Goal: Information Seeking & Learning: Learn about a topic

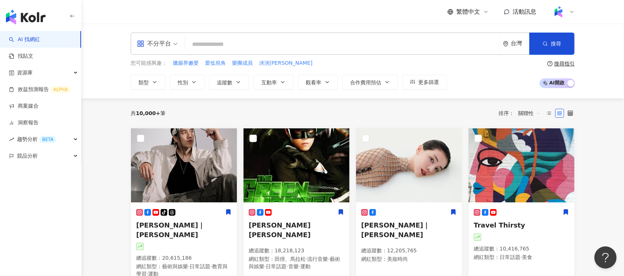
click at [279, 51] on input "search" at bounding box center [342, 44] width 309 height 14
paste input "*****"
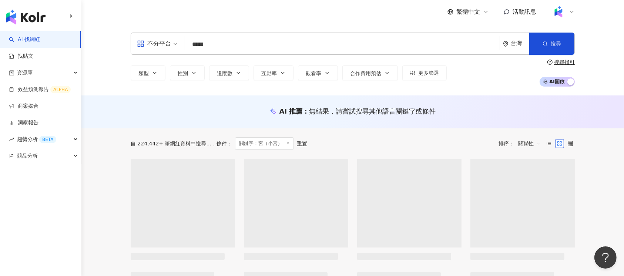
type input "*****"
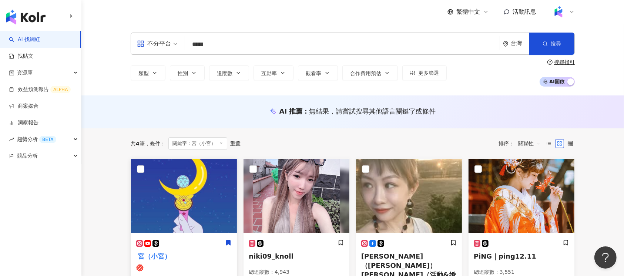
click at [196, 224] on img at bounding box center [184, 196] width 106 height 74
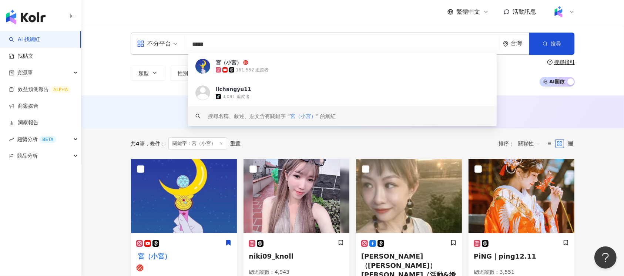
drag, startPoint x: 240, startPoint y: 46, endPoint x: 191, endPoint y: 46, distance: 49.2
click at [191, 46] on input "*****" at bounding box center [342, 44] width 309 height 14
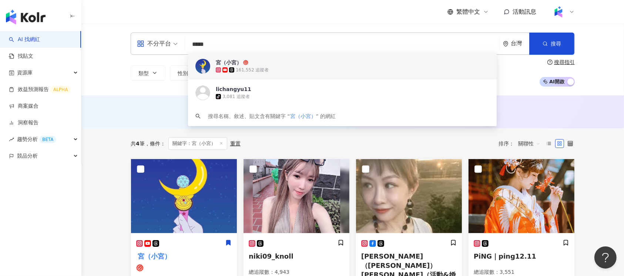
click at [173, 46] on span "不分平台" at bounding box center [157, 44] width 41 height 12
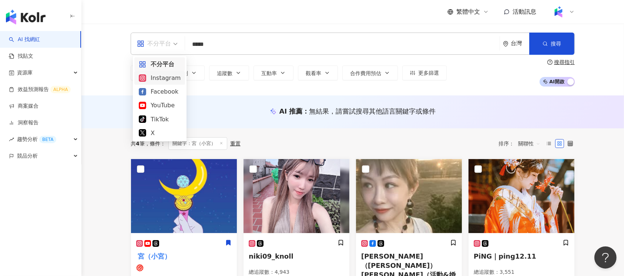
click at [172, 76] on div "Instagram" at bounding box center [160, 77] width 42 height 9
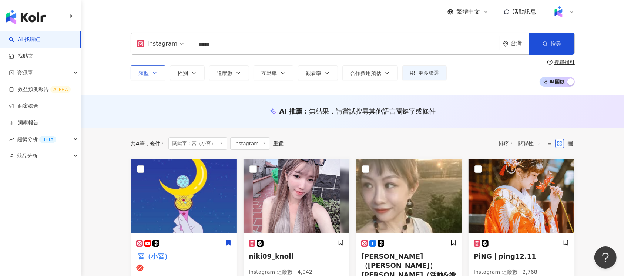
click at [148, 73] on span "類型" at bounding box center [143, 73] width 10 height 6
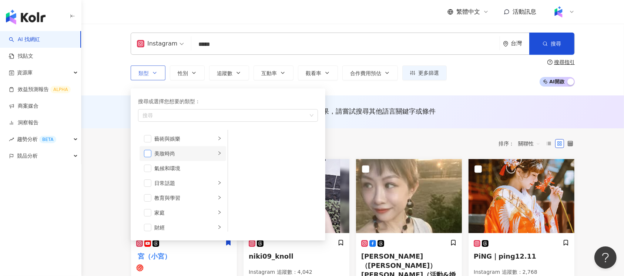
click at [145, 153] on span "button" at bounding box center [147, 153] width 7 height 7
click at [150, 138] on span "button" at bounding box center [147, 138] width 7 height 7
click at [205, 114] on icon "close" at bounding box center [204, 115] width 3 height 3
click at [166, 116] on icon "close" at bounding box center [166, 115] width 3 height 3
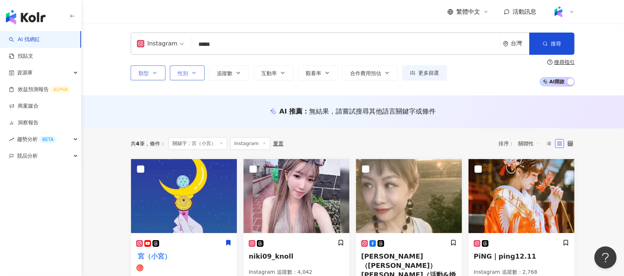
click at [201, 76] on button "性別" at bounding box center [187, 72] width 35 height 15
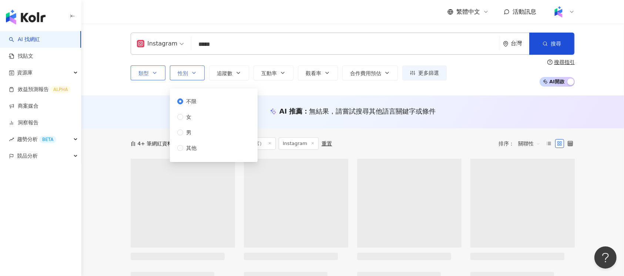
click at [201, 76] on button "性別" at bounding box center [187, 72] width 35 height 15
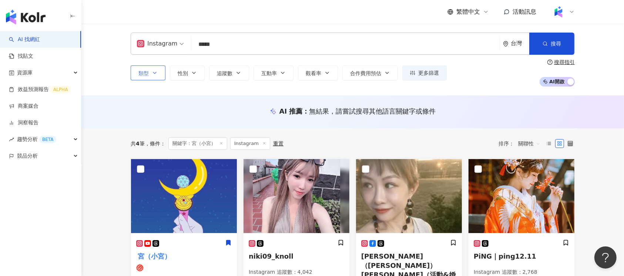
click at [107, 54] on div "Instagram ***** 台灣 搜尋 074d167c-d300-4254-8176-7c83ef38f646 https://www.tiktok.c…" at bounding box center [352, 60] width 542 height 72
click at [195, 74] on icon "button" at bounding box center [194, 73] width 6 height 6
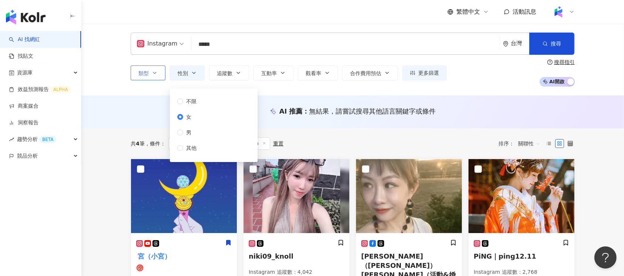
click at [252, 73] on div "類型 性別 追蹤數 互動率 觀看率 合作費用預估 更多篩選 不限 女 男 其他" at bounding box center [289, 72] width 316 height 15
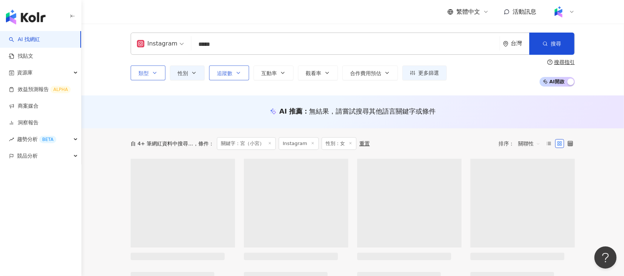
click at [243, 73] on button "追蹤數" at bounding box center [229, 72] width 40 height 15
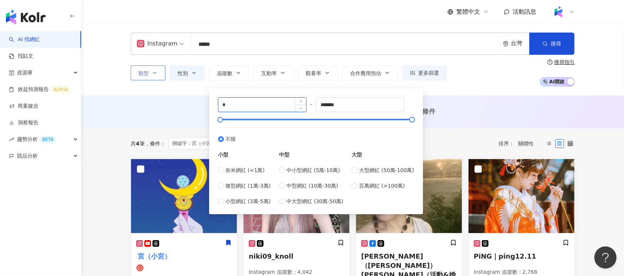
click at [267, 102] on input "*" at bounding box center [262, 105] width 88 height 14
type input "*****"
click at [348, 106] on input "*******" at bounding box center [360, 105] width 88 height 14
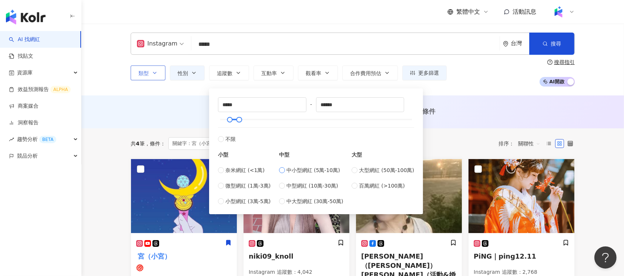
type input "*****"
type input "******"
click at [289, 167] on span "中小型網紅 (5萬-10萬)" at bounding box center [313, 170] width 54 height 8
type input "*****"
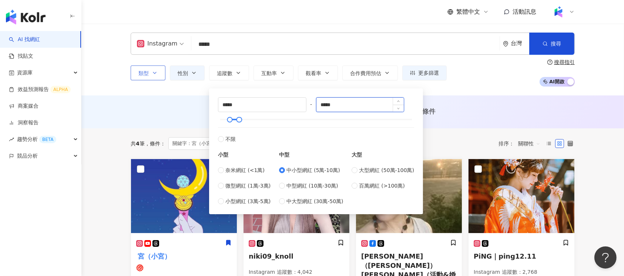
click at [355, 110] on input "*****" at bounding box center [360, 105] width 88 height 14
type input "******"
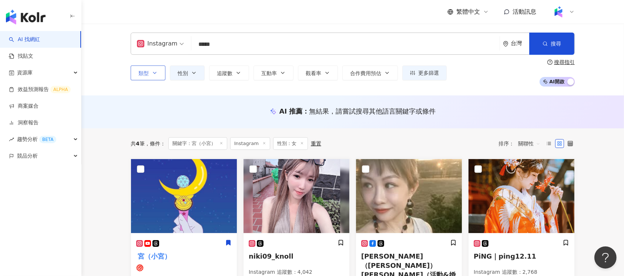
click at [448, 90] on div "Instagram ***** 台灣 搜尋 074d167c-d300-4254-8176-7c83ef38f646 https://www.tiktok.c…" at bounding box center [352, 60] width 542 height 72
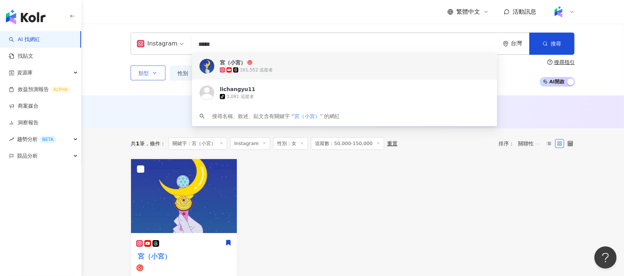
drag, startPoint x: 278, startPoint y: 46, endPoint x: 184, endPoint y: 46, distance: 94.0
click at [184, 46] on div "Instagram ***** 台灣 搜尋 074d167c-d300-4254-8176-7c83ef38f646 https://www.tiktok.c…" at bounding box center [353, 44] width 444 height 22
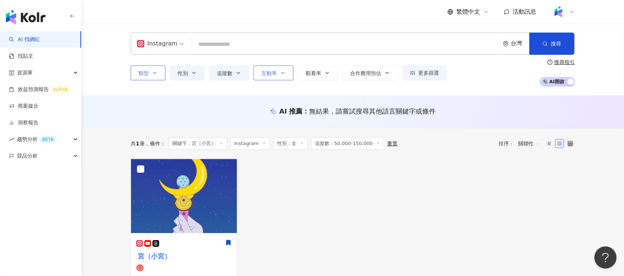
click at [284, 72] on icon "button" at bounding box center [283, 73] width 6 height 6
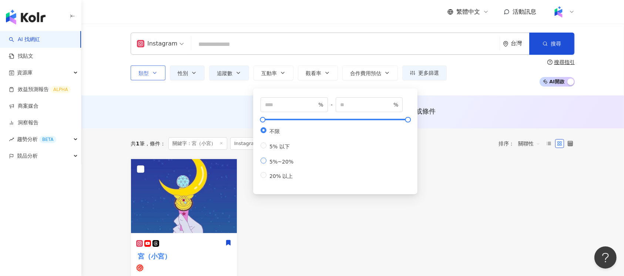
click at [271, 164] on span "5%~20%" at bounding box center [281, 162] width 30 height 6
type input "*"
type input "**"
click at [468, 142] on div "共 1 筆 條件 ： 關鍵字：宮（小宮） Instagram 性別：女 追蹤數：50,000-150,000 重置 排序： 關聯性" at bounding box center [353, 143] width 444 height 13
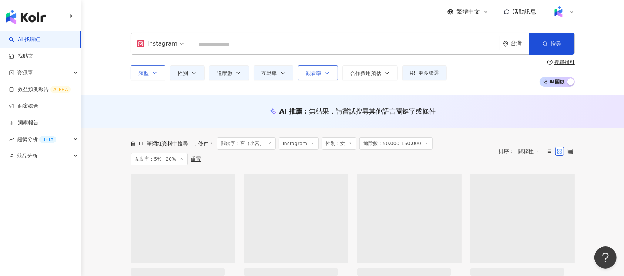
click at [324, 72] on icon "button" at bounding box center [327, 73] width 6 height 6
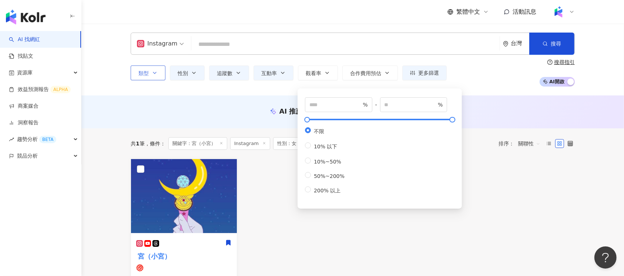
click at [498, 107] on div "AI 推薦 ： 無結果，請嘗試搜尋其他語言關鍵字或條件" at bounding box center [353, 111] width 444 height 9
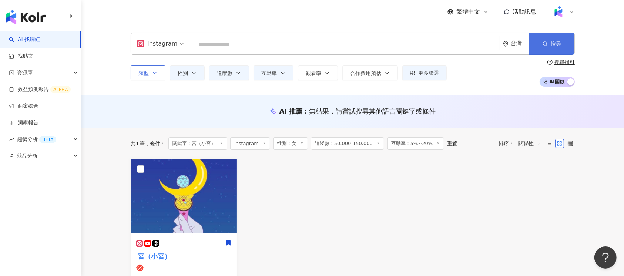
click at [560, 41] on span "搜尋" at bounding box center [556, 44] width 10 height 6
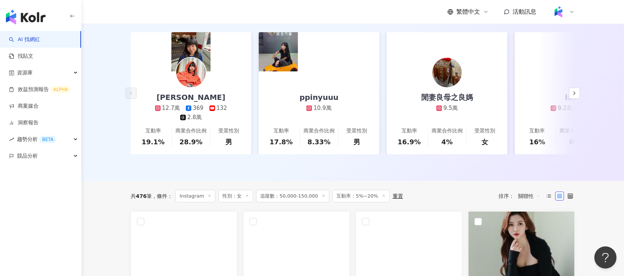
scroll to position [246, 0]
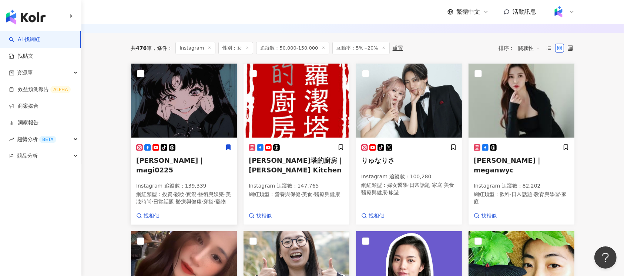
click at [193, 168] on h5 "美姬｜magi0225" at bounding box center [183, 165] width 95 height 18
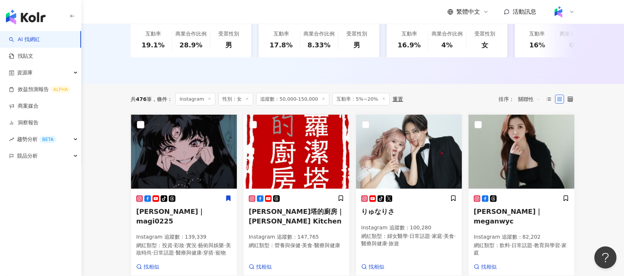
scroll to position [148, 0]
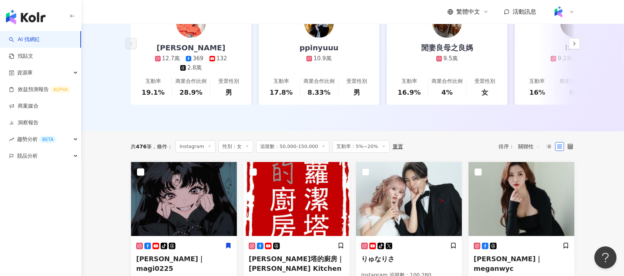
click at [304, 153] on span "追蹤數：50,000-150,000" at bounding box center [292, 146] width 73 height 13
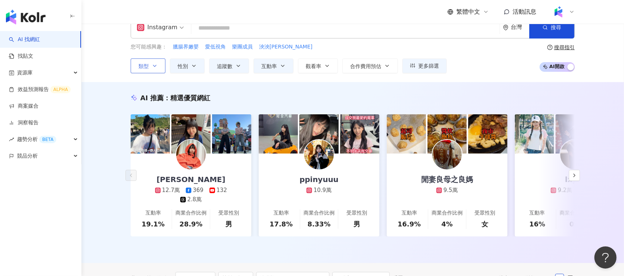
scroll to position [0, 0]
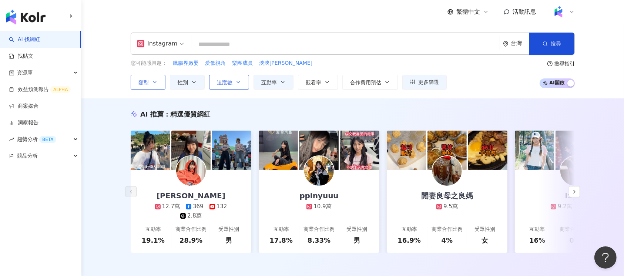
click at [236, 81] on icon "button" at bounding box center [238, 82] width 6 height 6
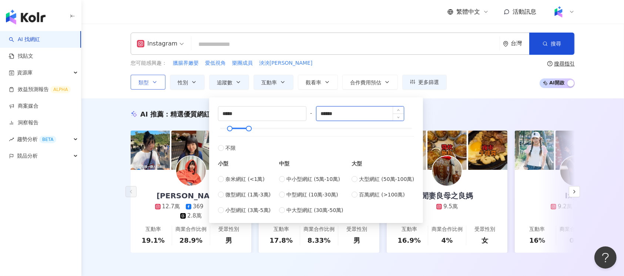
click at [328, 114] on input "******" at bounding box center [360, 114] width 88 height 14
type input "******"
click at [225, 111] on input "*****" at bounding box center [262, 114] width 88 height 14
type input "*****"
click at [358, 112] on input "******" at bounding box center [360, 114] width 88 height 14
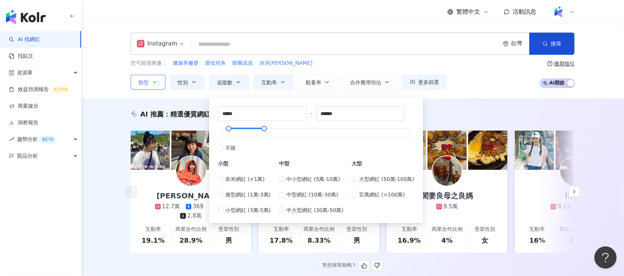
click at [473, 112] on div "AI 推薦 ： 精選優質網紅" at bounding box center [353, 114] width 444 height 9
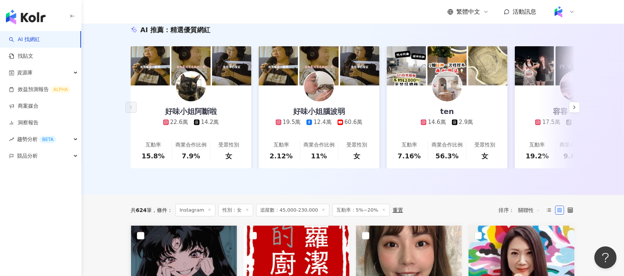
scroll to position [246, 0]
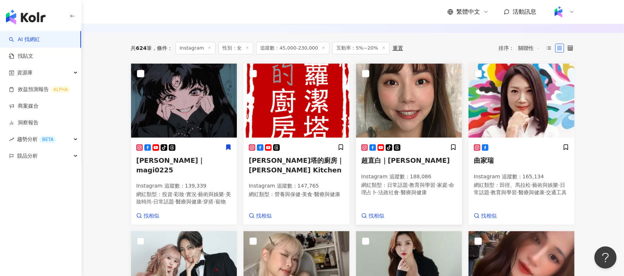
click at [421, 93] on img at bounding box center [409, 101] width 106 height 74
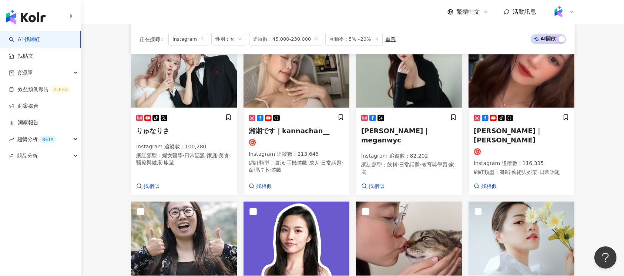
scroll to position [394, 0]
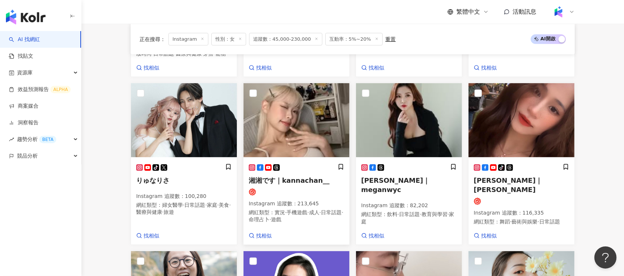
click at [292, 191] on div at bounding box center [296, 191] width 95 height 7
click at [422, 183] on div "Megan Wang｜meganwyc Instagram 追蹤數 ： 82,202 網紅類型 ： 飲料 · 日常話題 · 教育與學習 · 家庭" at bounding box center [408, 198] width 95 height 68
click at [496, 183] on div "tiktok-icon 淇淇KiKi｜許媁淇 Instagram 追蹤數 ： 116,335 網紅類型 ： 舞蹈 · 藝術與娛樂 · 日常話題" at bounding box center [521, 198] width 95 height 68
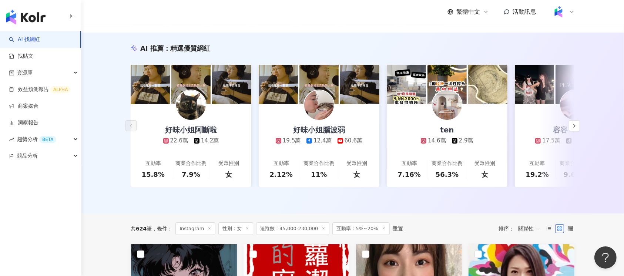
scroll to position [0, 0]
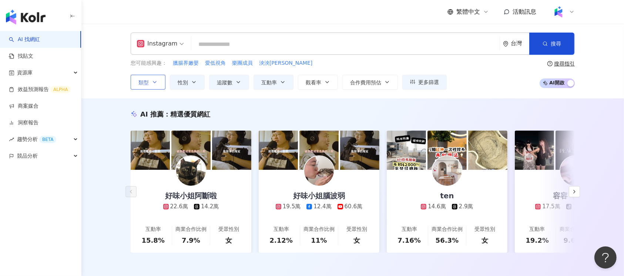
click at [266, 39] on input "search" at bounding box center [345, 44] width 302 height 14
paste input "***"
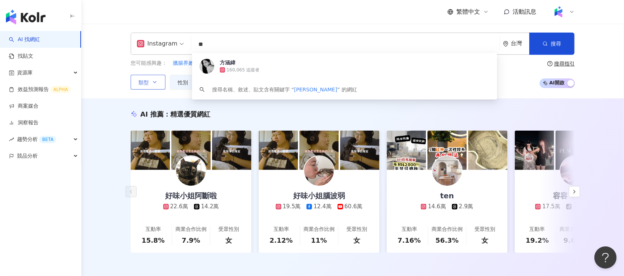
type input "*"
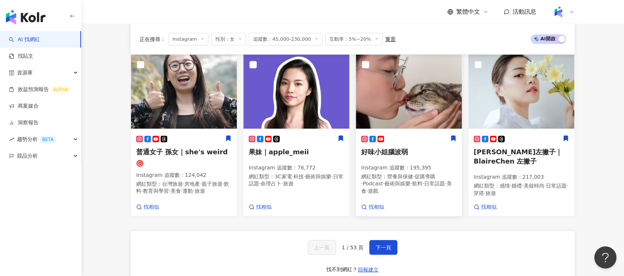
scroll to position [493, 0]
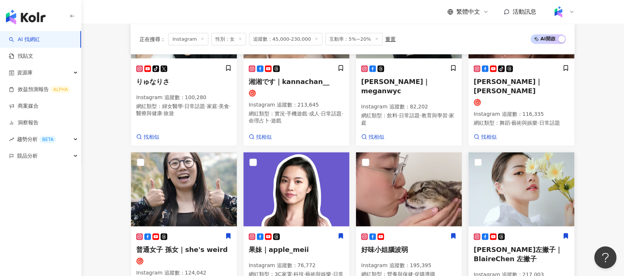
click at [518, 196] on img at bounding box center [521, 189] width 106 height 74
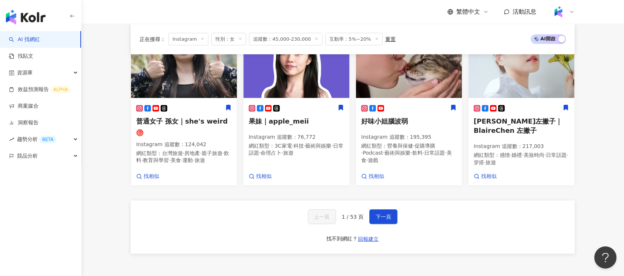
scroll to position [740, 0]
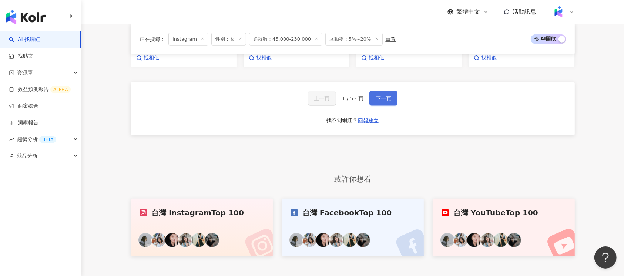
click at [383, 101] on span "下一頁" at bounding box center [384, 98] width 16 height 6
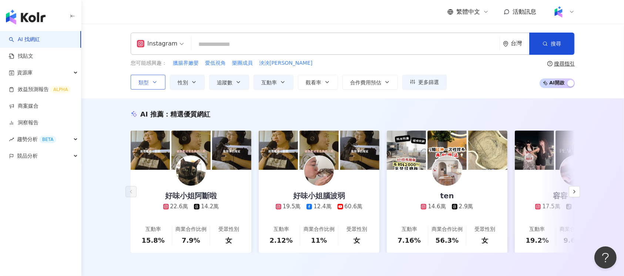
scroll to position [197, 0]
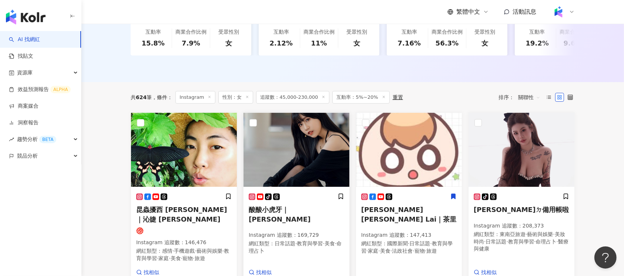
click at [299, 212] on span "酸酸小虎牙｜珊珊" at bounding box center [280, 214] width 62 height 17
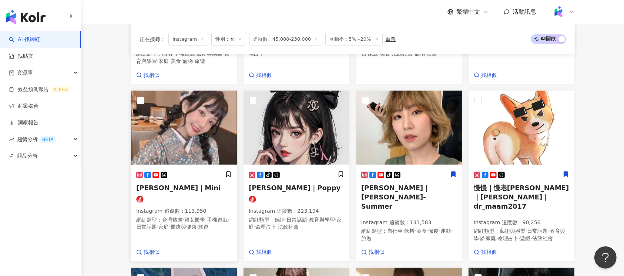
click at [191, 188] on div "陳怡君-阿咪｜Mini Instagram 追蹤數 ： 113,950 網紅類型 ： 台灣旅遊 · 婦女醫學 · 手機遊戲 · 日常話題 · 家庭 · 醫療與…" at bounding box center [183, 204] width 95 height 67
click at [417, 186] on span "李懿｜李懿-Summer" at bounding box center [395, 197] width 68 height 26
click at [296, 191] on div "tiktok-icon 周奕瑜｜Poppy Instagram 追蹤數 ： 223,194 網紅類型 ： 感情 · 日常話題 · 教育與學習 · 家庭 · 命…" at bounding box center [296, 204] width 95 height 67
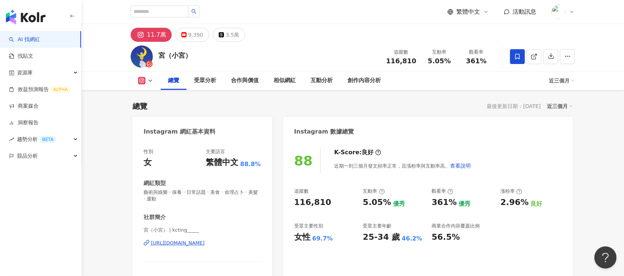
click at [204, 244] on div "https://www.instagram.com/kcting_____/" at bounding box center [178, 243] width 54 height 7
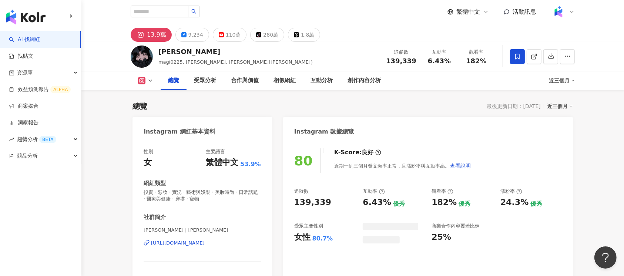
click at [205, 243] on div "https://www.instagram.com/rotsukhoon/" at bounding box center [178, 243] width 54 height 7
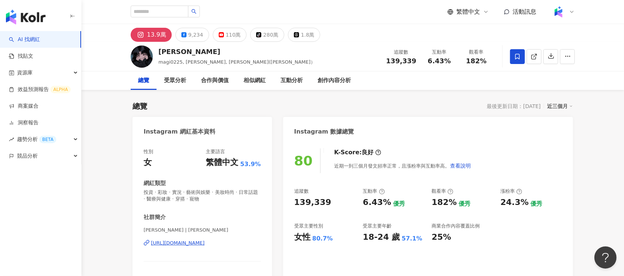
click at [205, 243] on div "https://www.instagram.com/rotsukhoon/" at bounding box center [178, 243] width 54 height 7
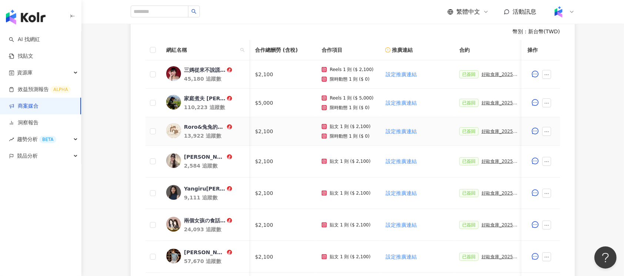
scroll to position [0, 163]
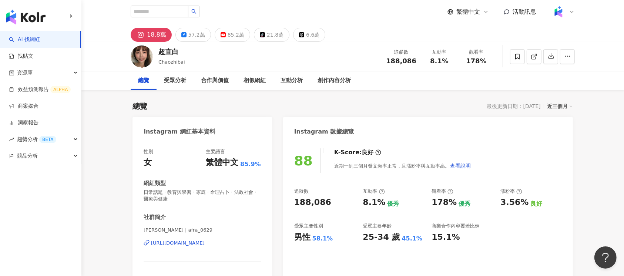
click at [205, 206] on div "https://www.instagram.com/afra_0629/" at bounding box center [178, 243] width 54 height 7
drag, startPoint x: 385, startPoint y: 60, endPoint x: 419, endPoint y: 60, distance: 34.4
click at [419, 60] on div "追蹤數 188,086" at bounding box center [400, 56] width 39 height 16
copy span "188,086"
drag, startPoint x: 431, startPoint y: 62, endPoint x: 452, endPoint y: 62, distance: 20.7
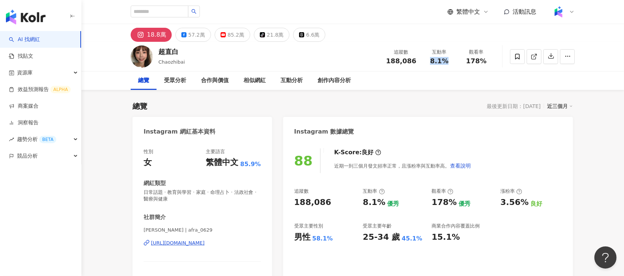
click at [452, 62] on div "8.1%" at bounding box center [439, 60] width 28 height 7
copy span "8.1%"
drag, startPoint x: 466, startPoint y: 61, endPoint x: 486, endPoint y: 62, distance: 19.6
click at [468, 62] on div "178%" at bounding box center [476, 60] width 28 height 7
copy span "178%"
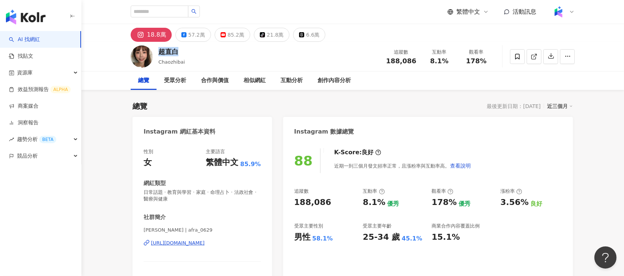
drag, startPoint x: 191, startPoint y: 50, endPoint x: 159, endPoint y: 51, distance: 31.5
click at [159, 51] on div "超直白 Chaozhibai 追蹤數 188,086 互動率 8.1% 觀看率 178%" at bounding box center [353, 56] width 474 height 29
copy div "超直白"
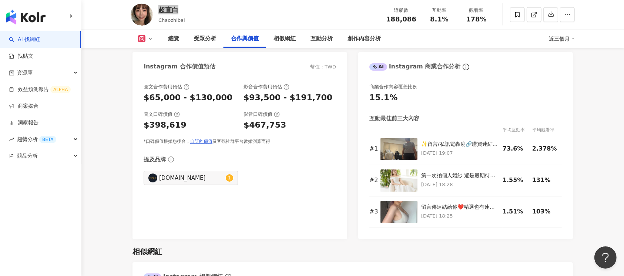
scroll to position [1233, 0]
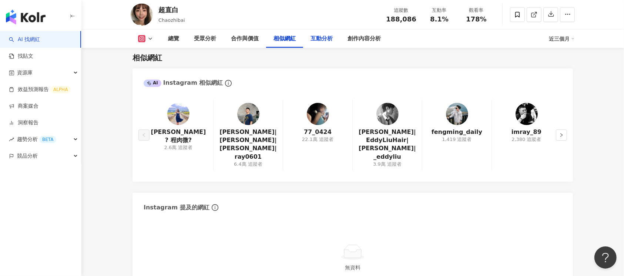
click at [326, 35] on div "互動分析" at bounding box center [321, 38] width 22 height 9
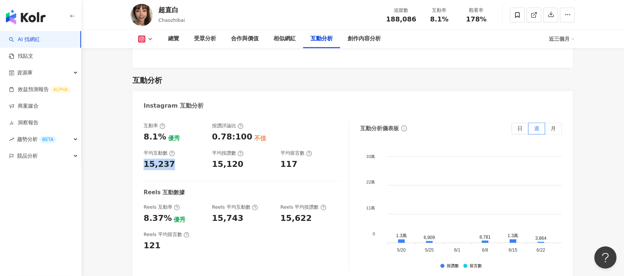
drag, startPoint x: 144, startPoint y: 145, endPoint x: 178, endPoint y: 147, distance: 33.7
click at [178, 159] on div "15,237" at bounding box center [174, 164] width 61 height 11
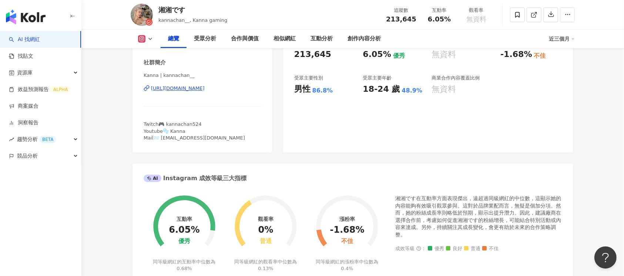
scroll to position [49, 0]
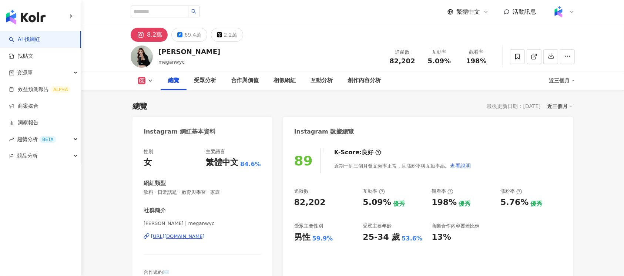
click at [205, 234] on div "[URL][DOMAIN_NAME]" at bounding box center [178, 236] width 54 height 7
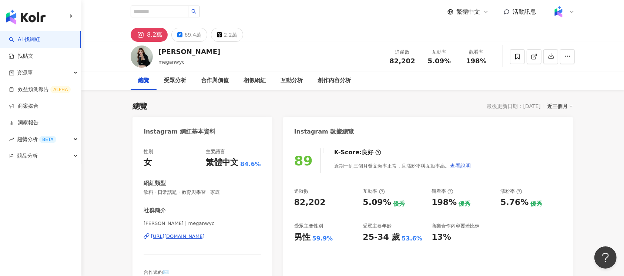
click at [205, 235] on div "https://www.instagram.com/meganwyc/" at bounding box center [178, 236] width 54 height 7
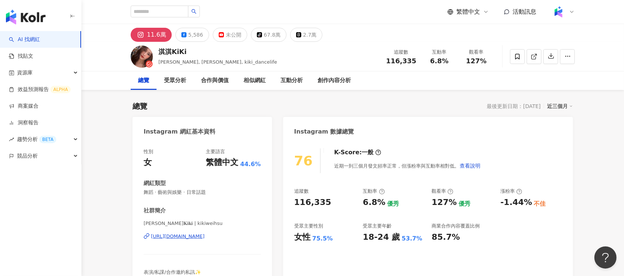
click at [205, 206] on div "[URL][DOMAIN_NAME]" at bounding box center [178, 236] width 54 height 7
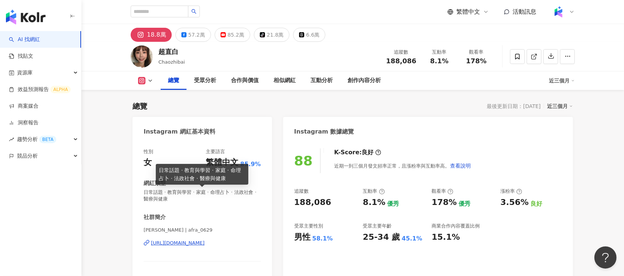
click at [202, 242] on div "https://www.instagram.com/afra_0629/" at bounding box center [178, 243] width 54 height 7
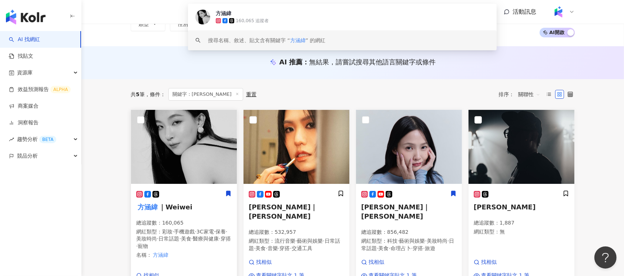
scroll to position [98, 0]
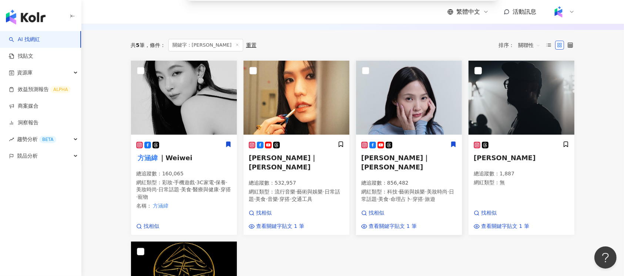
click at [395, 102] on img at bounding box center [409, 98] width 106 height 74
click at [294, 107] on img at bounding box center [296, 98] width 106 height 74
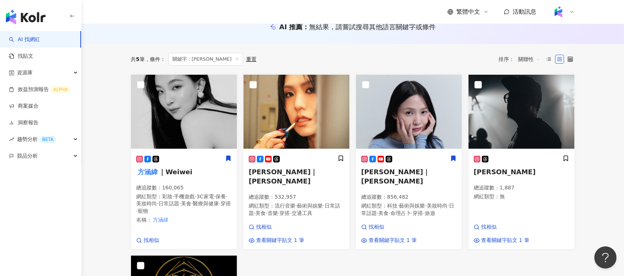
scroll to position [0, 0]
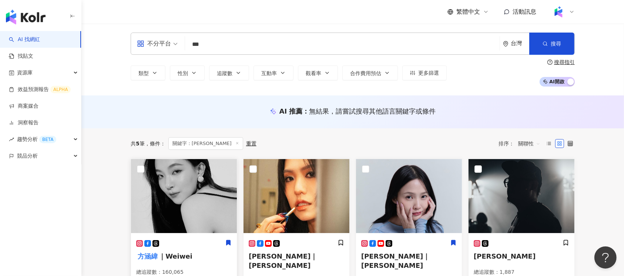
click at [171, 212] on img at bounding box center [184, 196] width 106 height 74
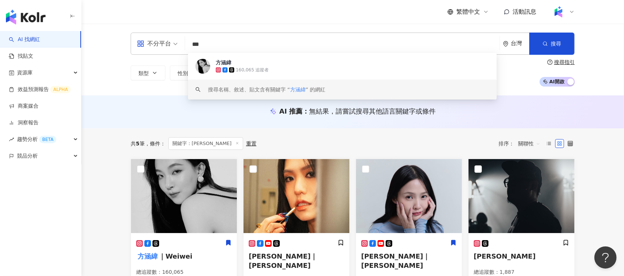
drag, startPoint x: 282, startPoint y: 42, endPoint x: 181, endPoint y: 42, distance: 101.0
click at [181, 42] on div "不分平台 *** 台灣 搜尋 4d9ac960-4bbe-4fb5-9812-f4e4ad66e863 keyword 方涵緯 160,065 追蹤者 搜尋名…" at bounding box center [353, 44] width 444 height 22
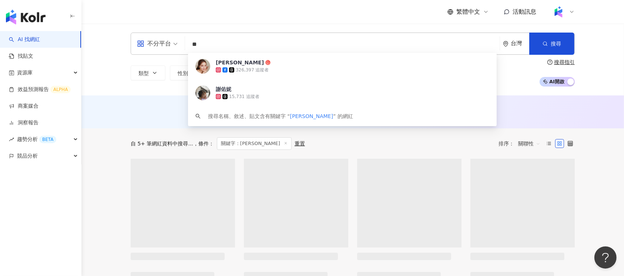
type input "**"
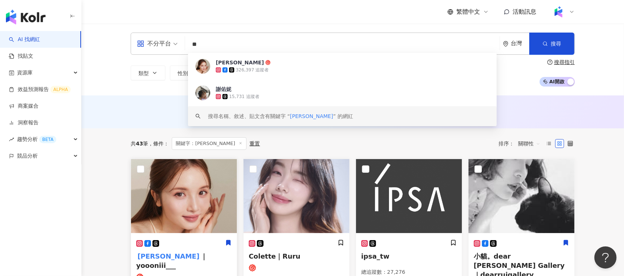
click at [183, 202] on img at bounding box center [184, 196] width 106 height 74
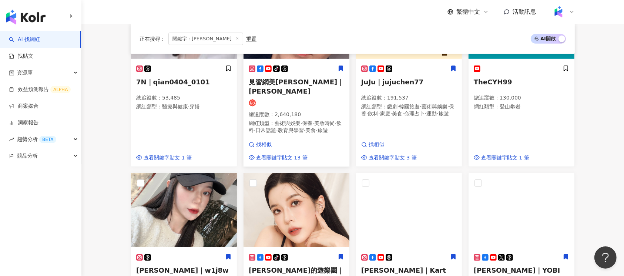
scroll to position [444, 0]
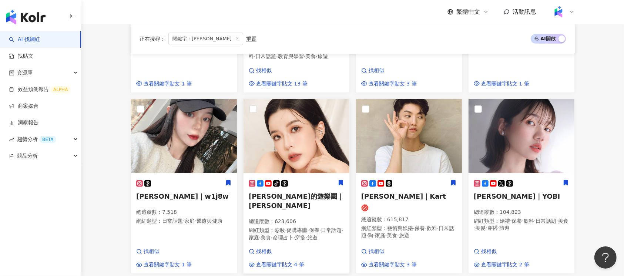
click at [307, 105] on img at bounding box center [296, 136] width 106 height 74
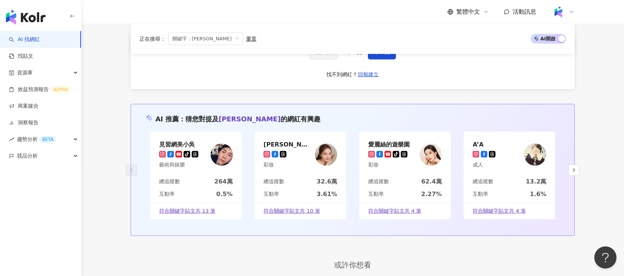
scroll to position [636, 0]
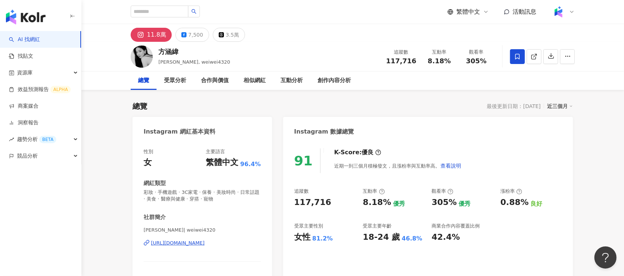
click at [198, 245] on div "[URL][DOMAIN_NAME]" at bounding box center [178, 243] width 54 height 7
drag, startPoint x: 391, startPoint y: 60, endPoint x: 414, endPoint y: 60, distance: 23.3
click at [414, 60] on span "117,716" at bounding box center [401, 61] width 30 height 8
copy span "117,716"
drag, startPoint x: 428, startPoint y: 60, endPoint x: 452, endPoint y: 60, distance: 24.1
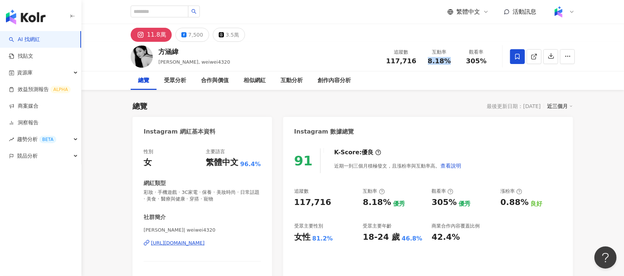
click at [452, 60] on div "8.18%" at bounding box center [439, 60] width 28 height 7
copy span "8.18%"
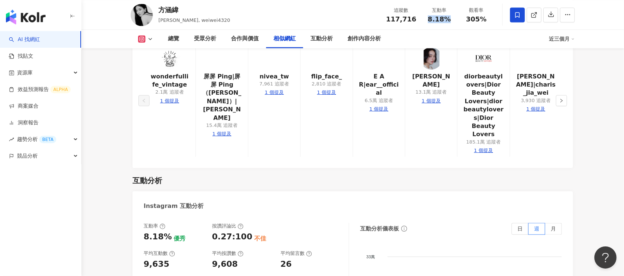
scroll to position [1430, 0]
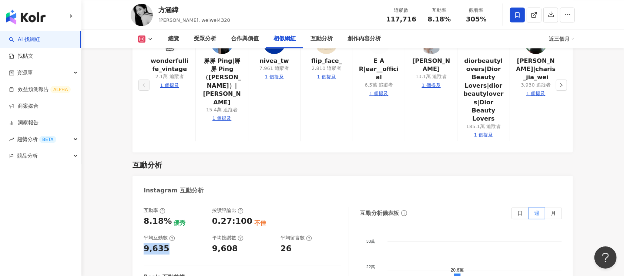
drag, startPoint x: 140, startPoint y: 203, endPoint x: 168, endPoint y: 207, distance: 28.4
copy div "9,635"
drag, startPoint x: 465, startPoint y: 19, endPoint x: 484, endPoint y: 19, distance: 18.9
click at [484, 19] on div "305%" at bounding box center [476, 19] width 28 height 7
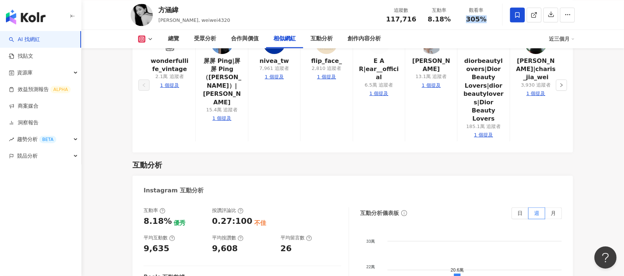
copy span "305%"
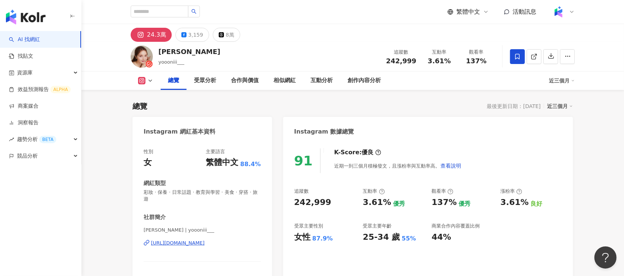
click at [205, 243] on div "https://www.instagram.com/yoooniii___/" at bounding box center [178, 243] width 54 height 7
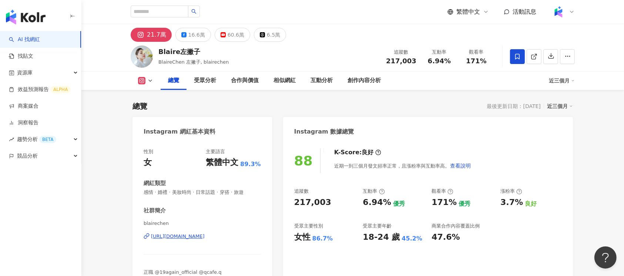
click at [205, 234] on div "[URL][DOMAIN_NAME]" at bounding box center [178, 236] width 54 height 7
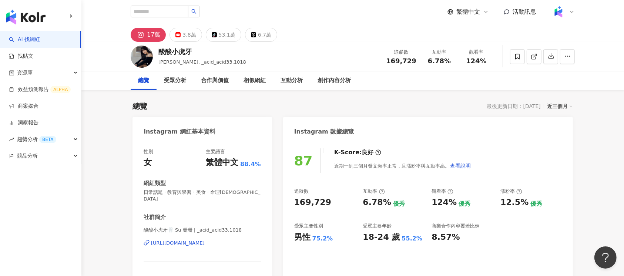
scroll to position [345, 0]
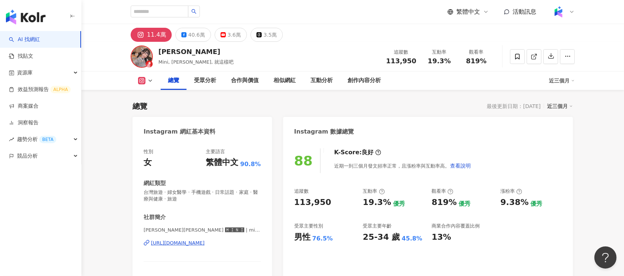
scroll to position [49, 0]
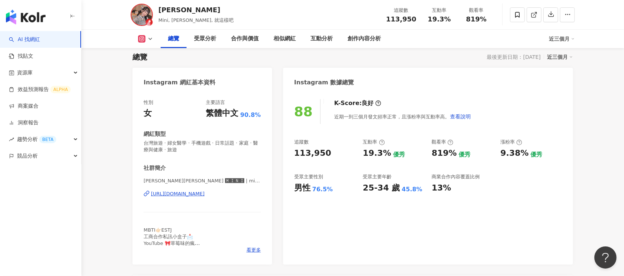
click at [205, 193] on div "https://www.instagram.com/mini780622/" at bounding box center [178, 194] width 54 height 7
click at [205, 195] on div "https://www.instagram.com/mini780622/" at bounding box center [178, 194] width 54 height 7
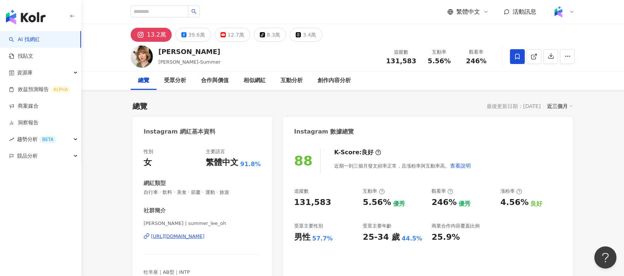
click at [205, 206] on div "[URL][DOMAIN_NAME]" at bounding box center [178, 236] width 54 height 7
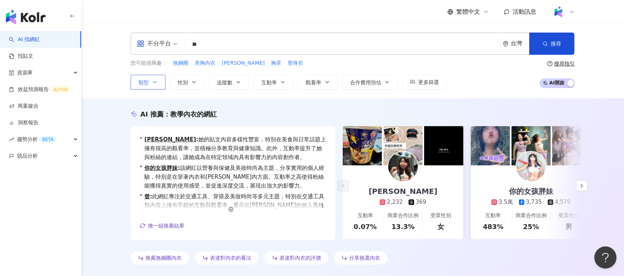
click at [148, 83] on span "類型" at bounding box center [143, 83] width 10 height 6
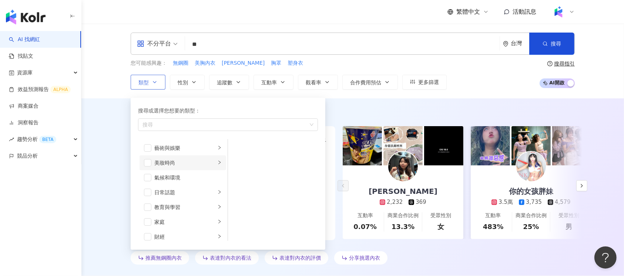
click at [207, 161] on div "美妝時尚" at bounding box center [184, 163] width 61 height 8
click at [240, 221] on span "button" at bounding box center [237, 221] width 7 height 7
click at [238, 141] on span "button" at bounding box center [237, 142] width 7 height 7
click at [238, 201] on span "button" at bounding box center [237, 202] width 7 height 7
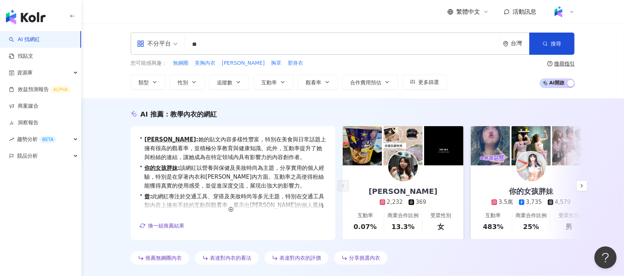
click at [105, 122] on div "AI 推薦 ： 教學內衣的網紅 • [PERSON_NAME] : 她的貼文內容多樣性豐富，特別在美食與日常話題上擁有很高的觀看率，並積極分享教育與健康知識。…" at bounding box center [352, 186] width 542 height 177
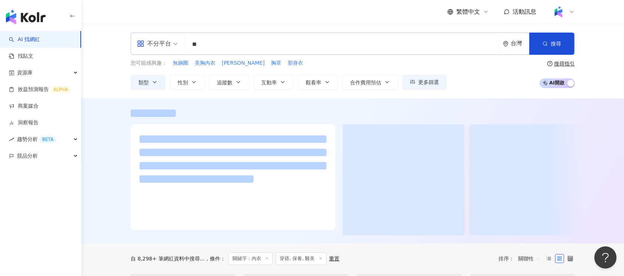
click at [229, 46] on input "**" at bounding box center [342, 44] width 309 height 14
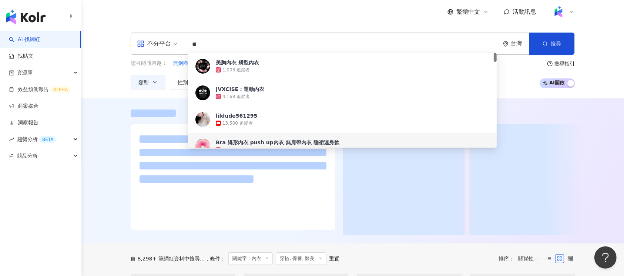
type input "*"
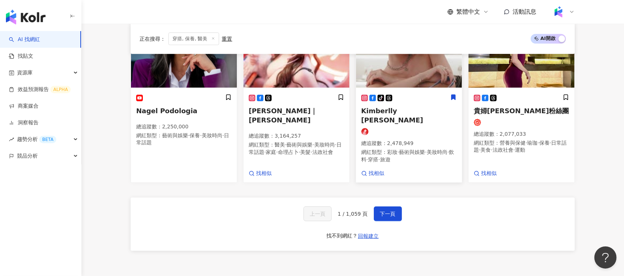
scroll to position [592, 0]
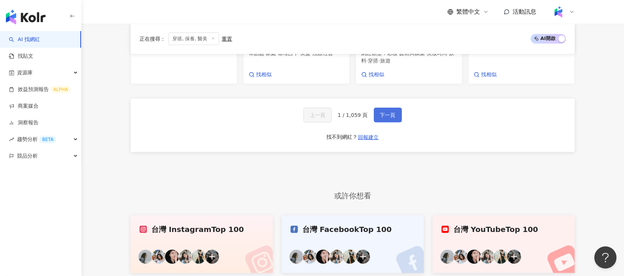
click at [387, 112] on span "下一頁" at bounding box center [388, 115] width 16 height 6
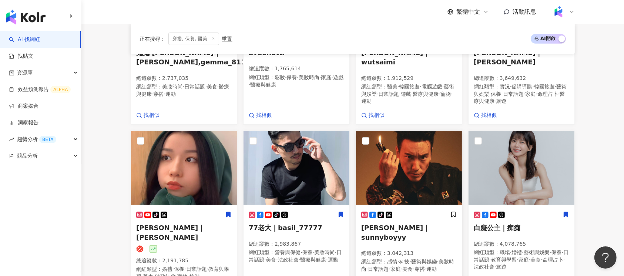
scroll to position [390, 0]
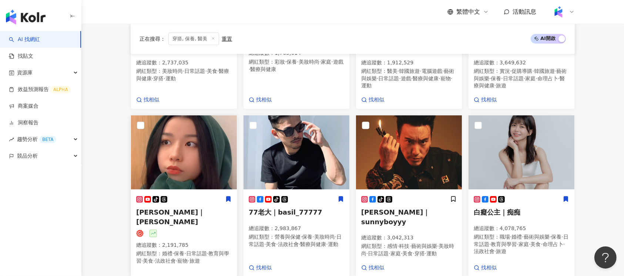
click at [195, 230] on div at bounding box center [183, 233] width 95 height 7
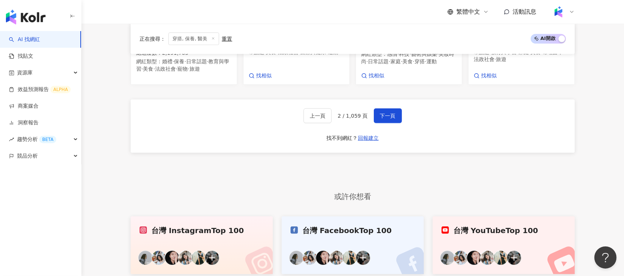
scroll to position [488, 0]
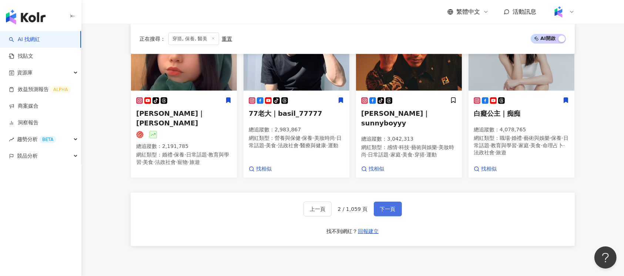
click at [386, 206] on span "下一頁" at bounding box center [388, 209] width 16 height 6
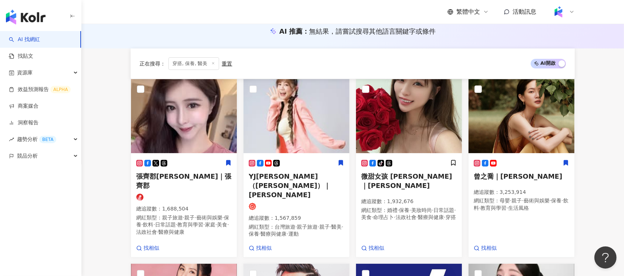
scroll to position [148, 0]
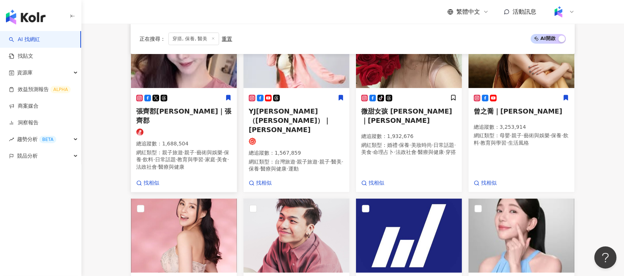
click at [189, 128] on div at bounding box center [183, 131] width 95 height 7
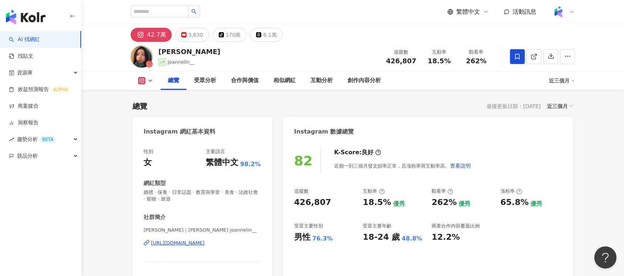
click at [200, 241] on div "[URL][DOMAIN_NAME]" at bounding box center [178, 243] width 54 height 7
